Goal: Information Seeking & Learning: Learn about a topic

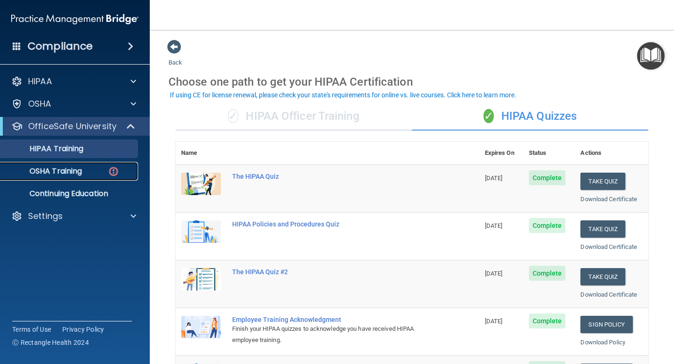
click at [42, 169] on p "OSHA Training" at bounding box center [44, 171] width 76 height 9
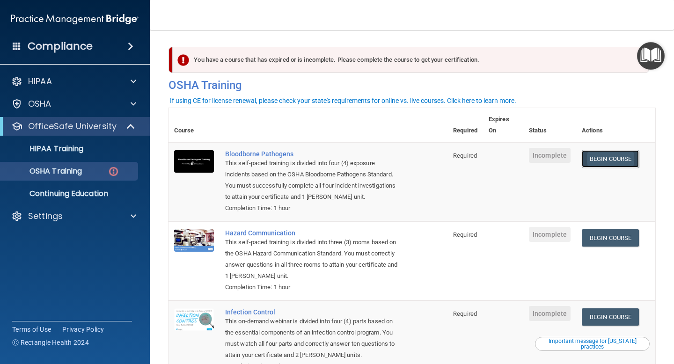
click at [616, 161] on link "Begin Course" at bounding box center [610, 158] width 57 height 17
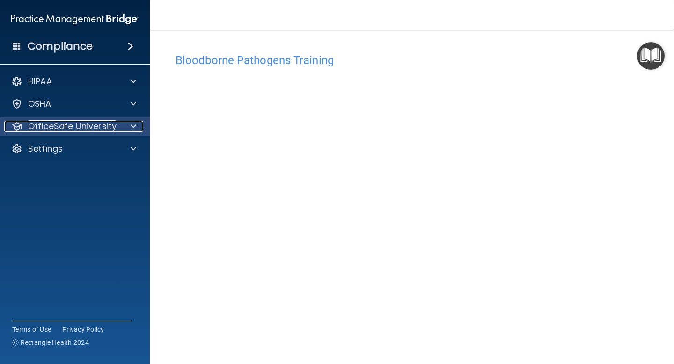
click at [59, 127] on p "OfficeSafe University" at bounding box center [72, 126] width 89 height 11
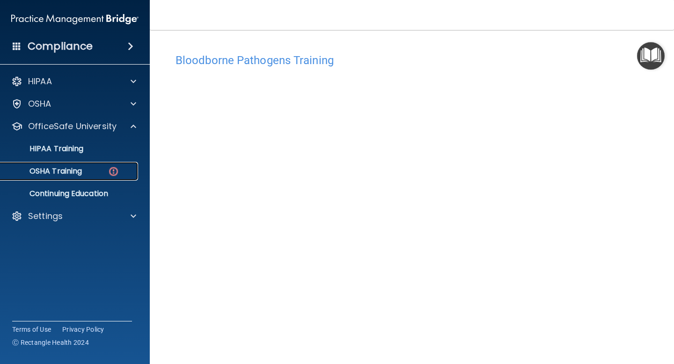
click at [50, 170] on p "OSHA Training" at bounding box center [44, 171] width 76 height 9
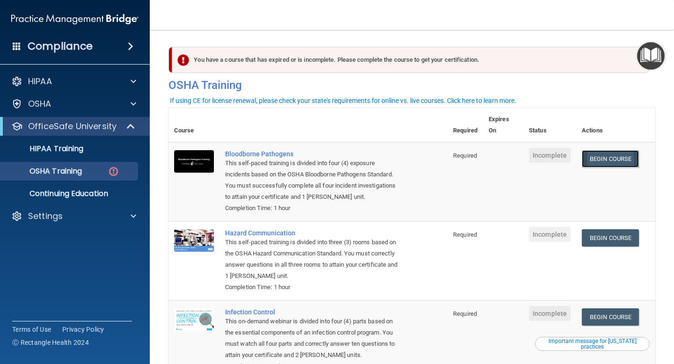
click at [608, 160] on link "Begin Course" at bounding box center [610, 158] width 57 height 17
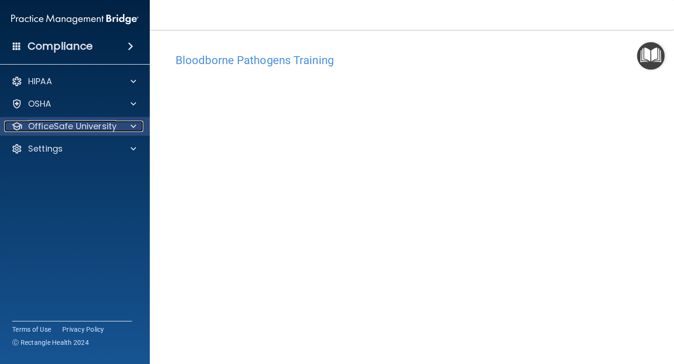
click at [71, 126] on p "OfficeSafe University" at bounding box center [72, 126] width 89 height 11
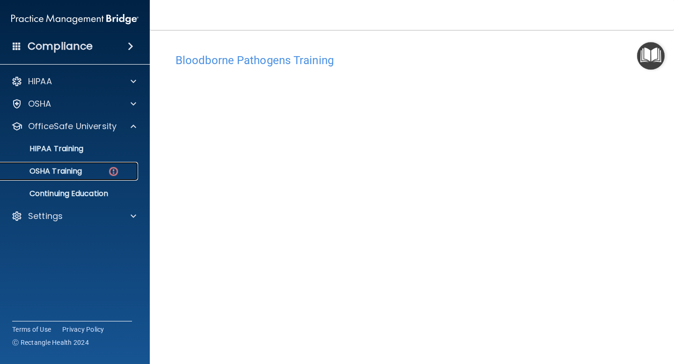
click at [69, 172] on p "OSHA Training" at bounding box center [44, 171] width 76 height 9
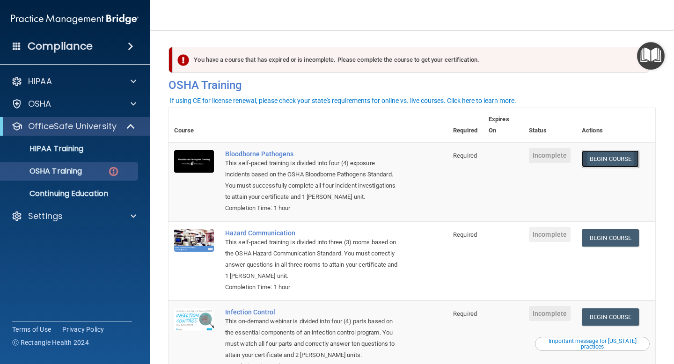
click at [604, 159] on link "Begin Course" at bounding box center [610, 158] width 57 height 17
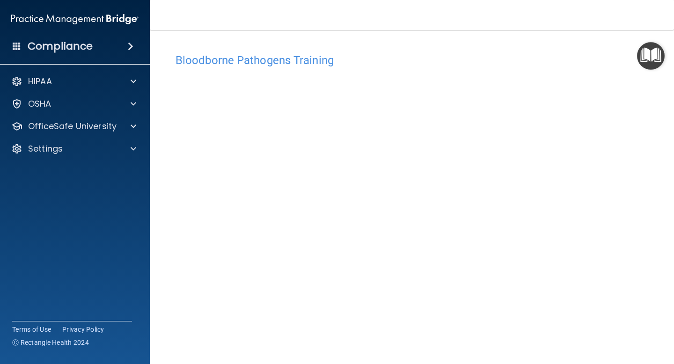
scroll to position [37, 0]
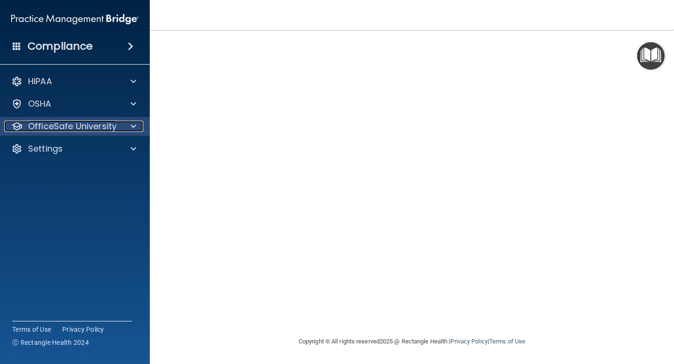
click at [67, 128] on p "OfficeSafe University" at bounding box center [72, 126] width 89 height 11
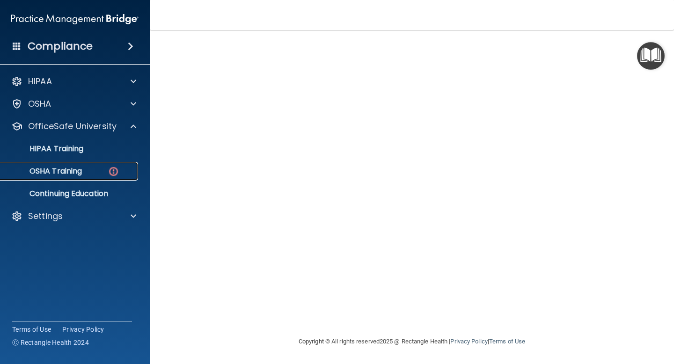
click at [57, 168] on p "OSHA Training" at bounding box center [44, 171] width 76 height 9
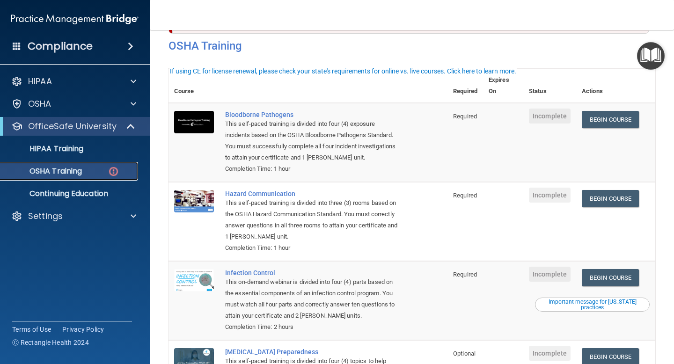
scroll to position [27, 0]
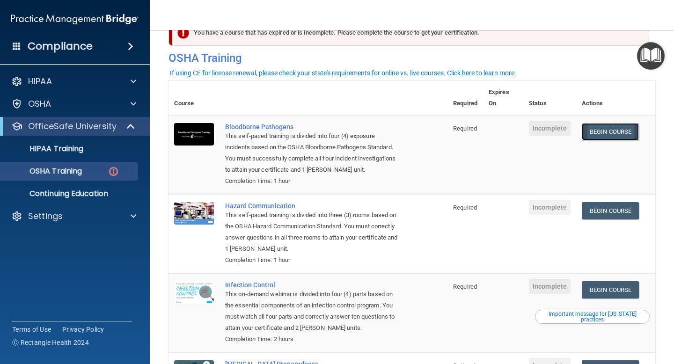
click at [615, 129] on link "Begin Course" at bounding box center [610, 131] width 57 height 17
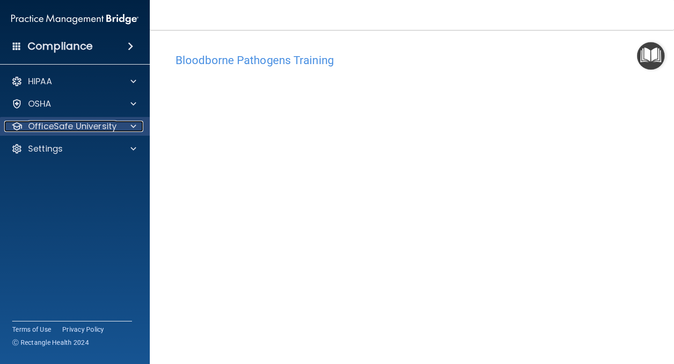
click at [79, 131] on p "OfficeSafe University" at bounding box center [72, 126] width 89 height 11
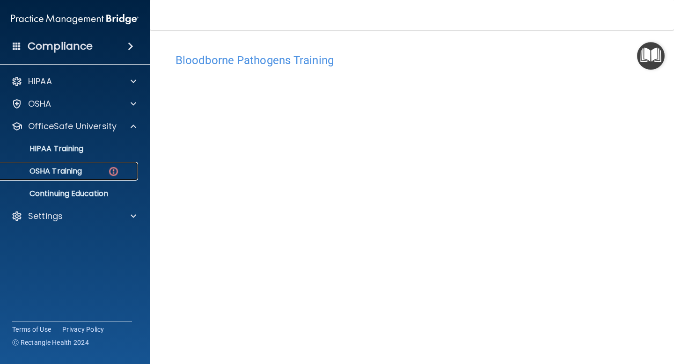
click at [62, 167] on p "OSHA Training" at bounding box center [44, 171] width 76 height 9
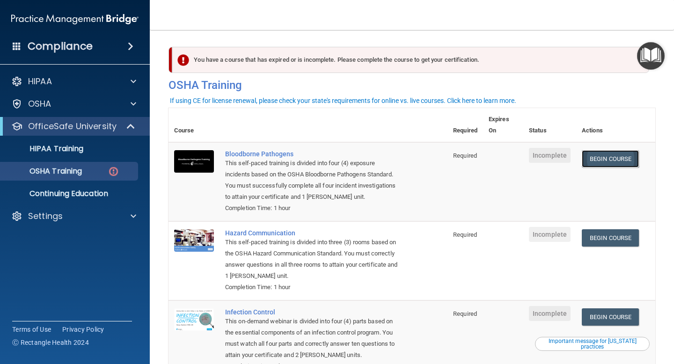
click at [620, 160] on link "Begin Course" at bounding box center [610, 158] width 57 height 17
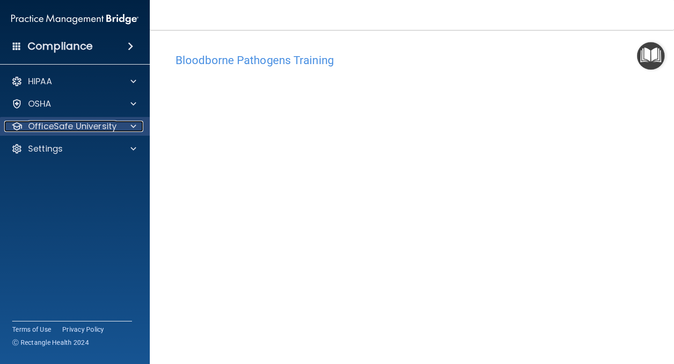
click at [76, 128] on p "OfficeSafe University" at bounding box center [72, 126] width 89 height 11
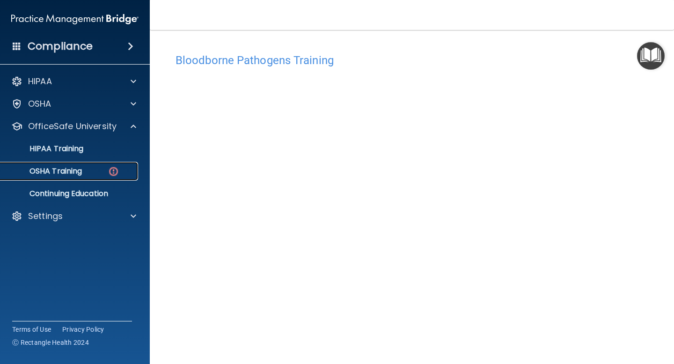
click at [59, 172] on p "OSHA Training" at bounding box center [44, 171] width 76 height 9
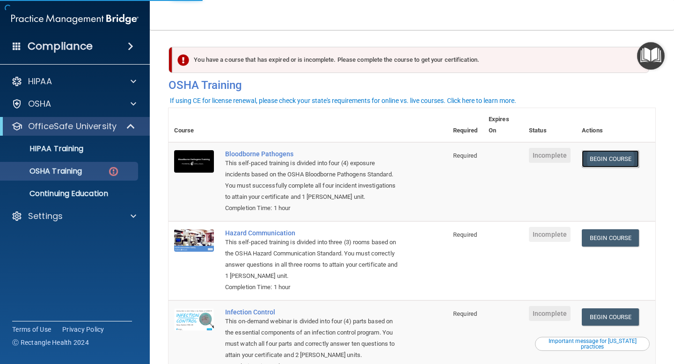
click at [621, 162] on link "Begin Course" at bounding box center [610, 158] width 57 height 17
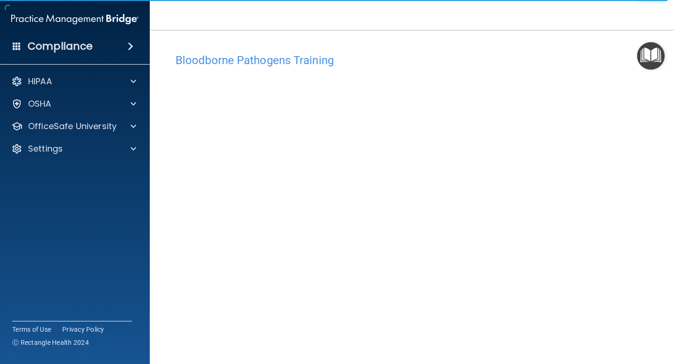
scroll to position [23, 0]
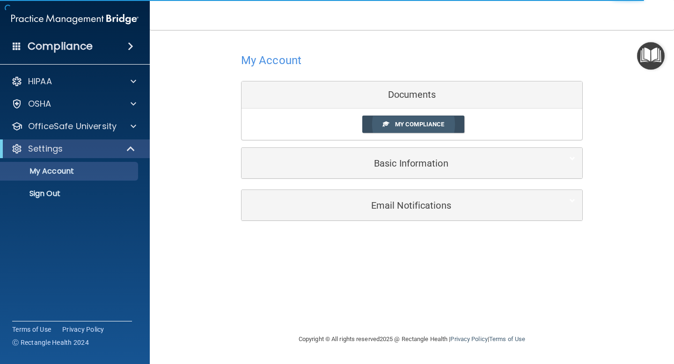
click at [406, 124] on span "My Compliance" at bounding box center [419, 124] width 49 height 7
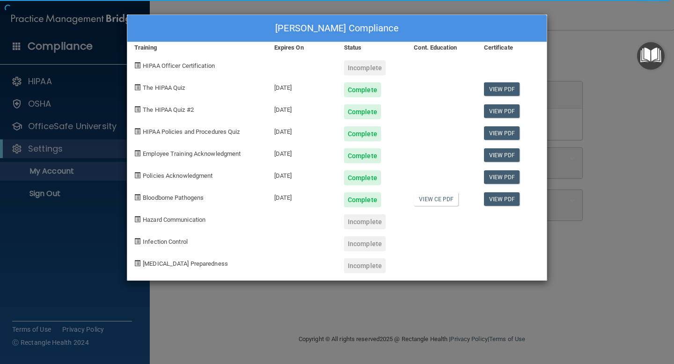
click at [439, 9] on div "Roberto Porras's Compliance Training Expires On Status Cont. Education Certific…" at bounding box center [337, 182] width 674 height 364
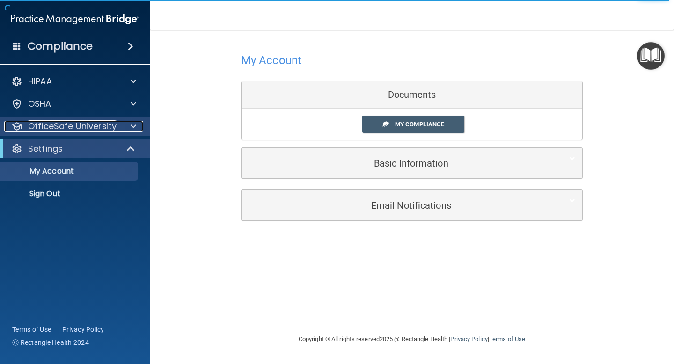
click at [43, 128] on p "OfficeSafe University" at bounding box center [72, 126] width 89 height 11
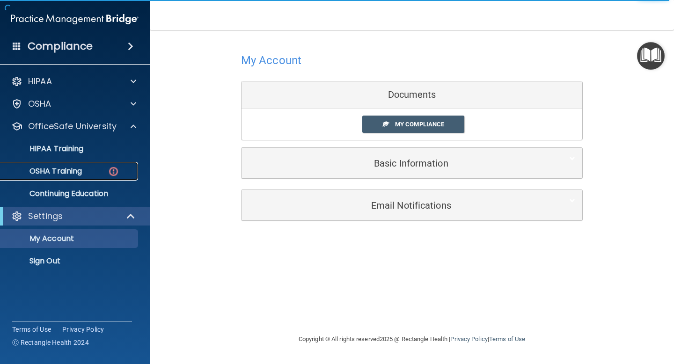
click at [46, 171] on p "OSHA Training" at bounding box center [44, 171] width 76 height 9
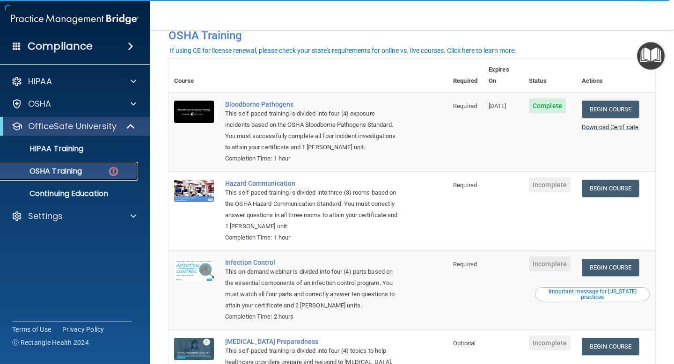
scroll to position [11, 0]
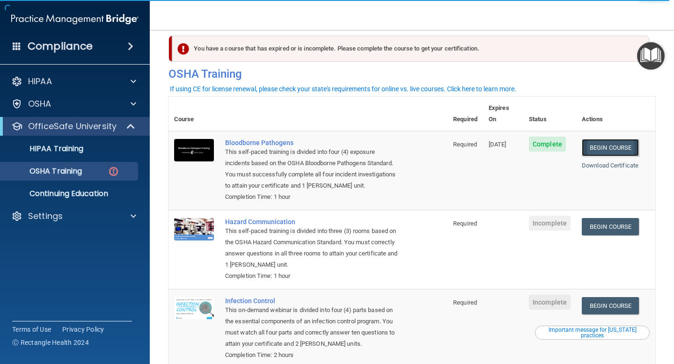
click at [611, 140] on link "Begin Course" at bounding box center [610, 147] width 57 height 17
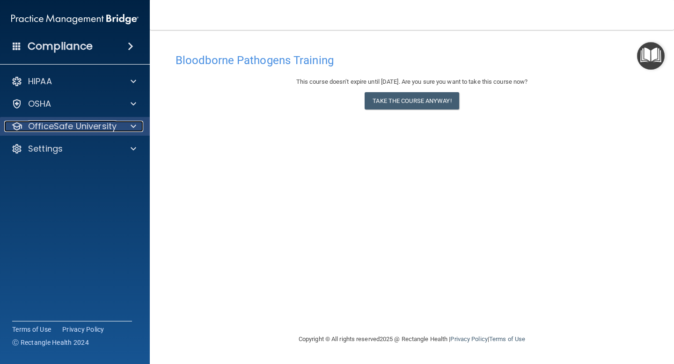
click at [86, 130] on p "OfficeSafe University" at bounding box center [72, 126] width 89 height 11
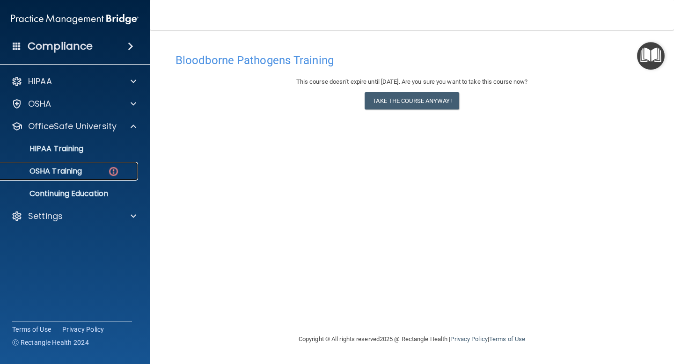
click at [63, 170] on p "OSHA Training" at bounding box center [44, 171] width 76 height 9
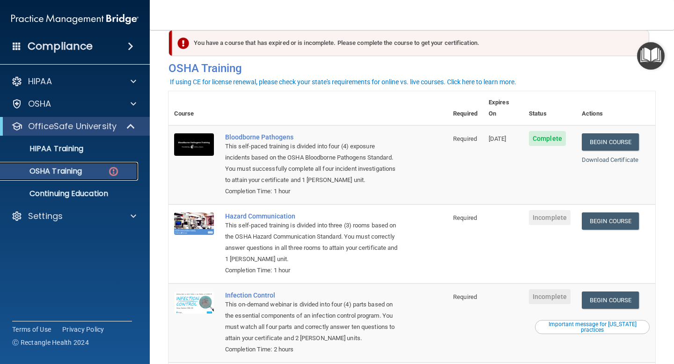
scroll to position [14, 0]
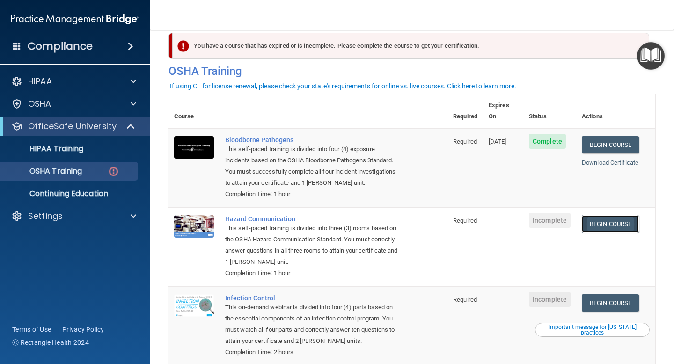
click at [620, 215] on link "Begin Course" at bounding box center [610, 223] width 57 height 17
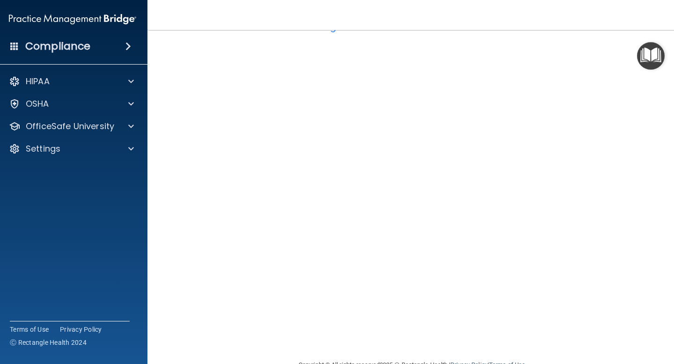
scroll to position [35, 0]
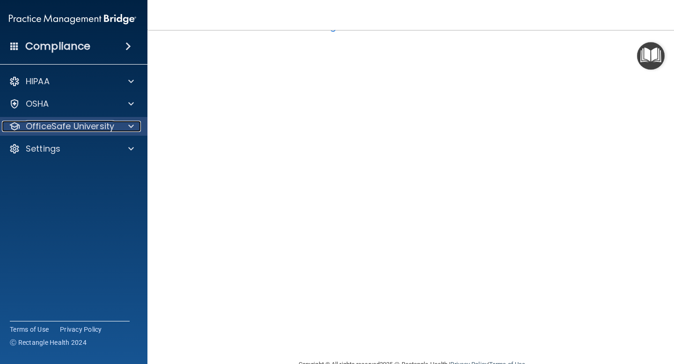
click at [75, 131] on p "OfficeSafe University" at bounding box center [70, 126] width 89 height 11
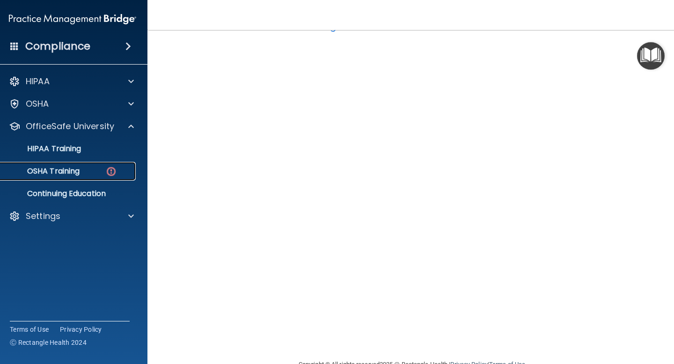
click at [59, 175] on p "OSHA Training" at bounding box center [42, 171] width 76 height 9
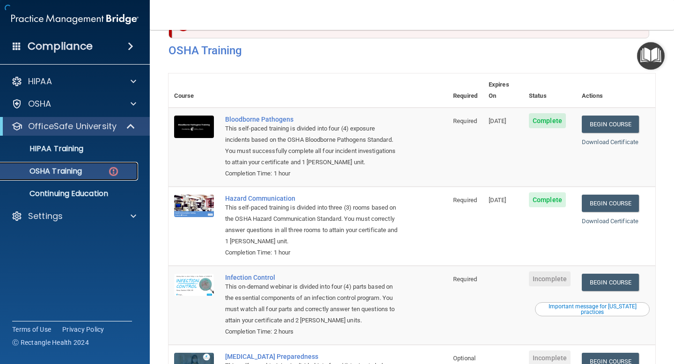
scroll to position [98, 0]
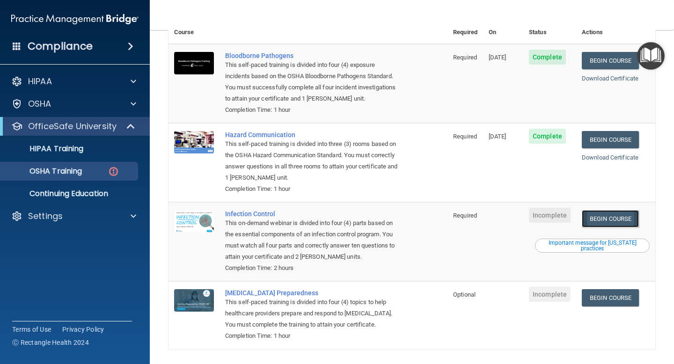
click at [608, 210] on link "Begin Course" at bounding box center [610, 218] width 57 height 17
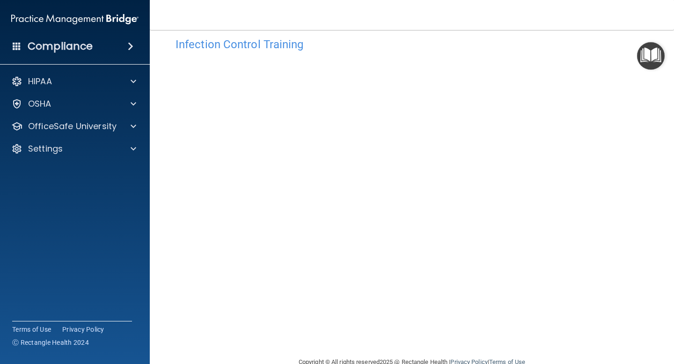
scroll to position [19, 0]
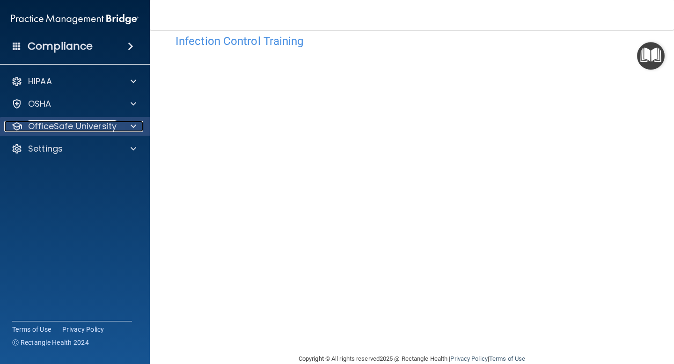
click at [52, 126] on p "OfficeSafe University" at bounding box center [72, 126] width 89 height 11
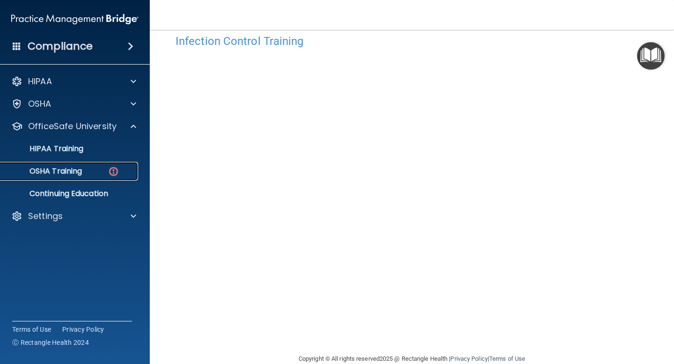
click at [51, 175] on p "OSHA Training" at bounding box center [44, 171] width 76 height 9
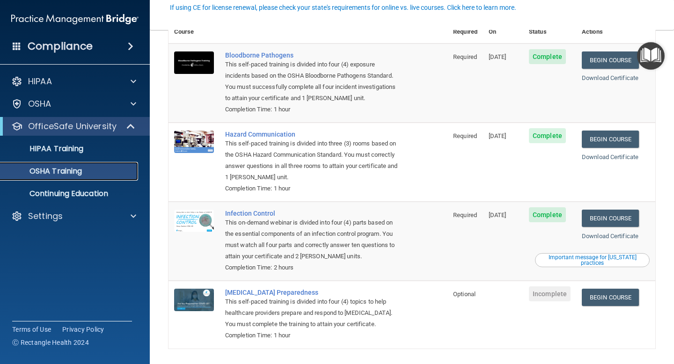
scroll to position [95, 0]
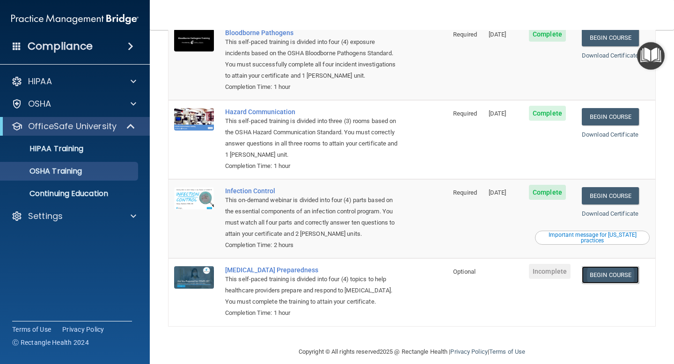
click at [622, 266] on link "Begin Course" at bounding box center [610, 274] width 57 height 17
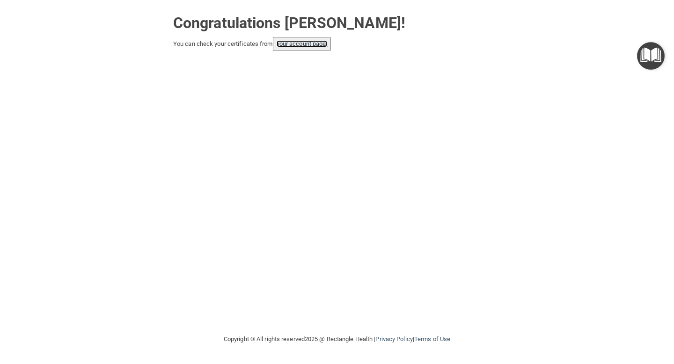
click at [293, 46] on link "your account page!" at bounding box center [302, 43] width 51 height 7
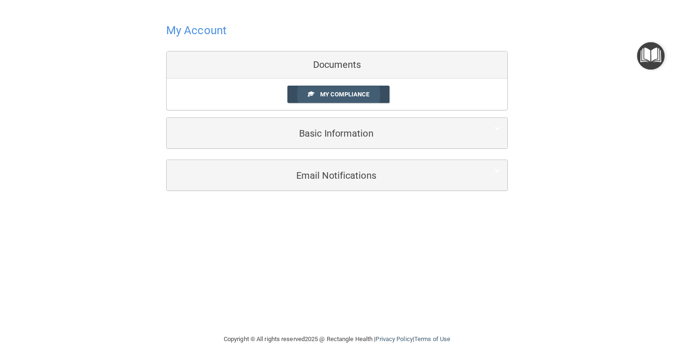
click at [324, 92] on span "My Compliance" at bounding box center [344, 94] width 49 height 7
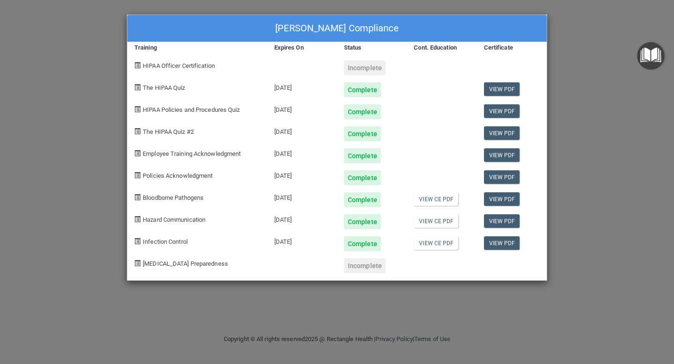
click at [113, 65] on div "Roberto Porras's Compliance Training Expires On Status Cont. Education Certific…" at bounding box center [337, 182] width 674 height 364
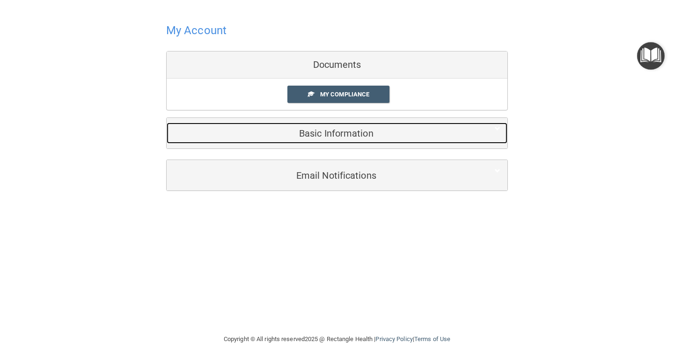
click at [340, 133] on h5 "Basic Information" at bounding box center [323, 133] width 298 height 10
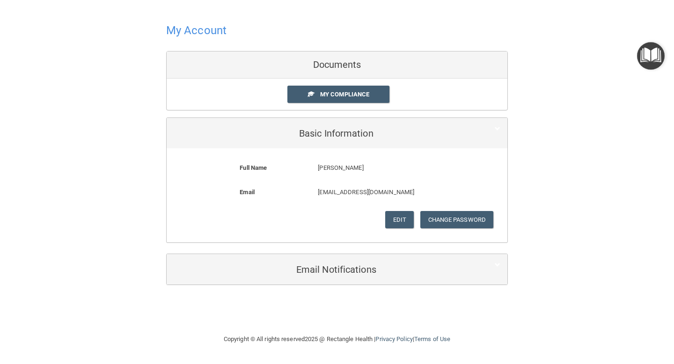
click at [514, 103] on div "My Account Documents My Compliance My Compliance My BAA Basic Information Full …" at bounding box center [337, 152] width 637 height 287
click at [438, 32] on div at bounding box center [337, 30] width 342 height 23
click at [186, 30] on h4 "My Account" at bounding box center [196, 30] width 60 height 12
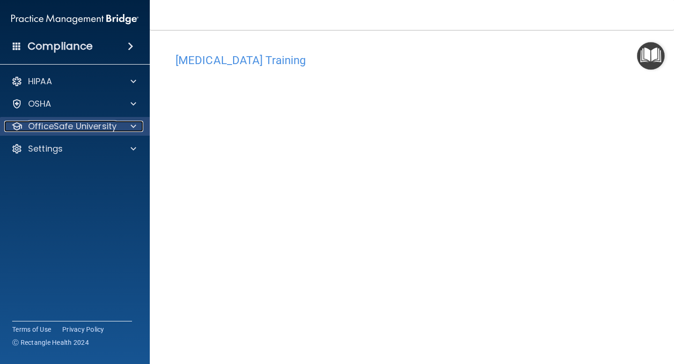
click at [48, 131] on p "OfficeSafe University" at bounding box center [72, 126] width 89 height 11
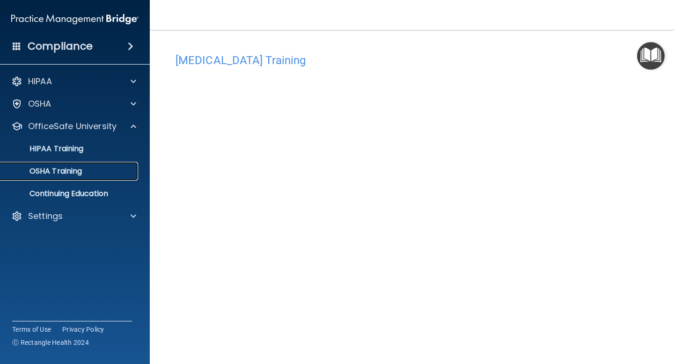
click at [56, 175] on p "OSHA Training" at bounding box center [44, 171] width 76 height 9
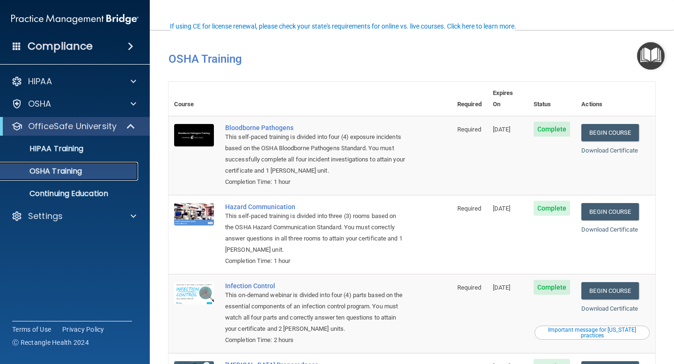
scroll to position [95, 0]
